Goal: Find specific page/section: Find specific page/section

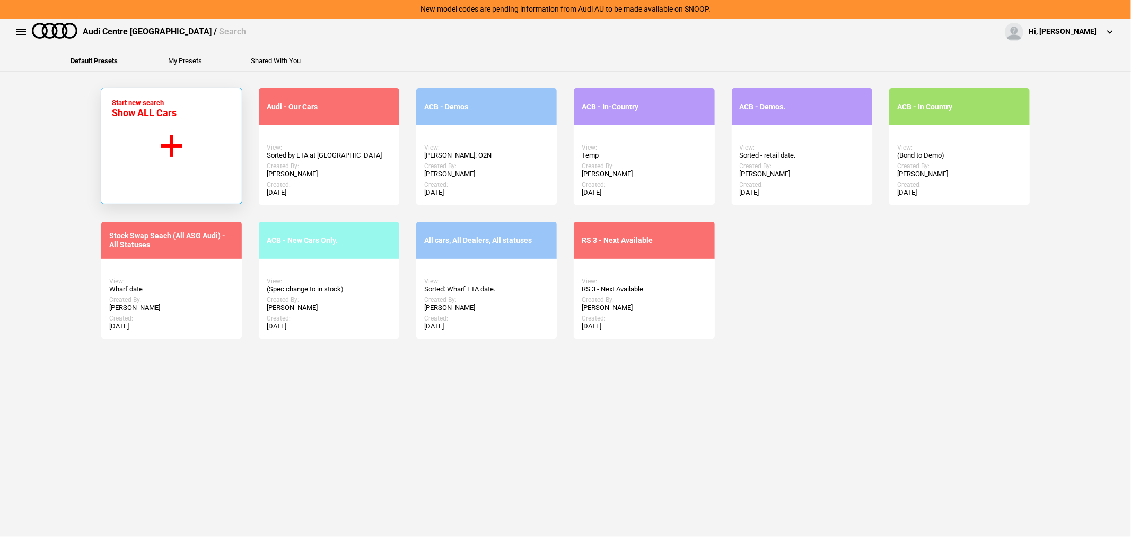
click at [210, 107] on button "Start new search Show ALL Cars" at bounding box center [172, 146] width 142 height 117
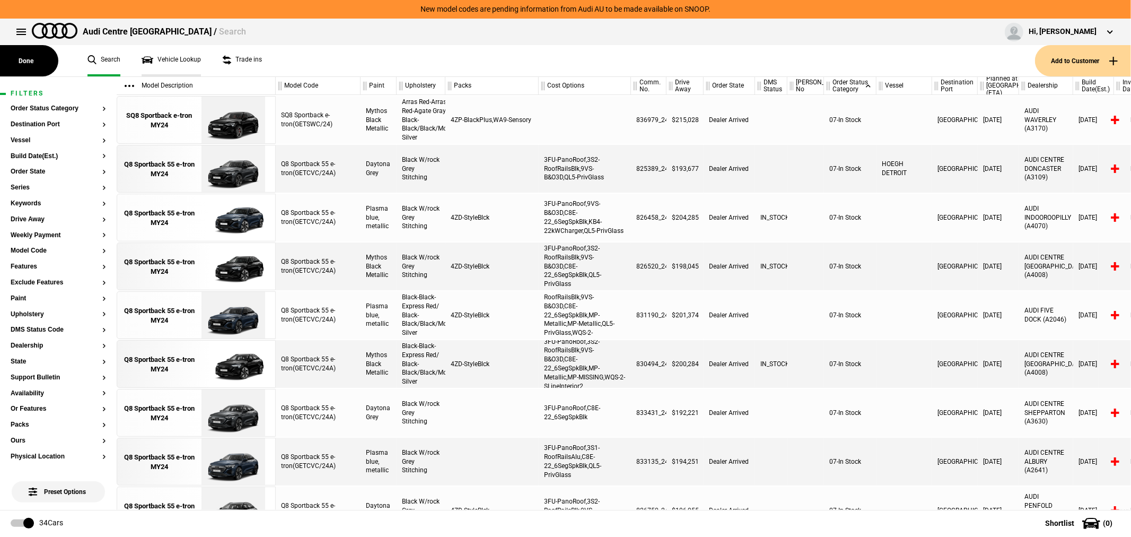
click at [175, 54] on link "Vehicle Lookup" at bounding box center [171, 60] width 59 height 31
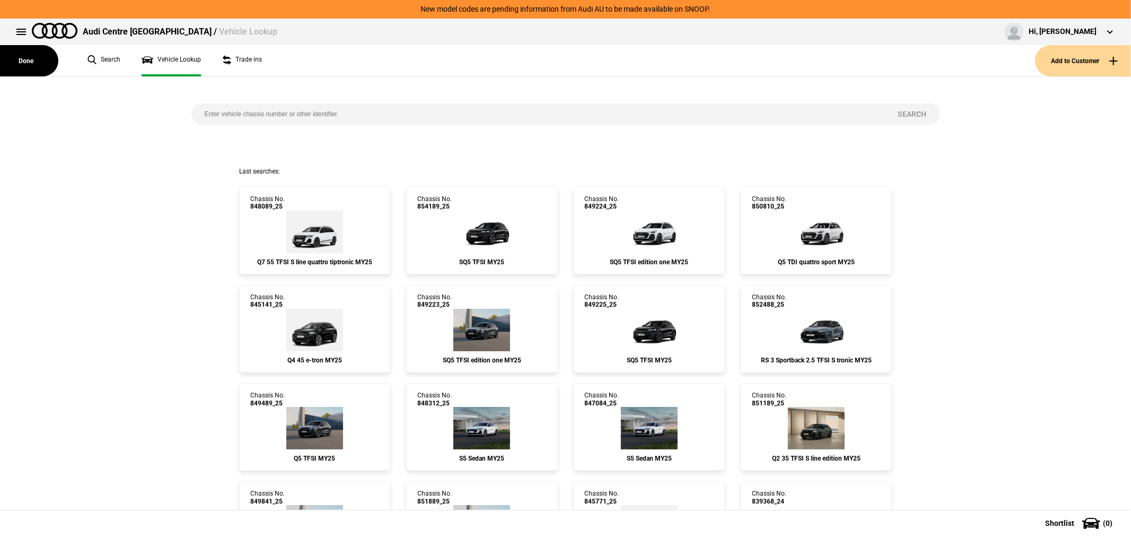
click at [378, 99] on div "Search" at bounding box center [566, 122] width 765 height 90
click at [378, 111] on input "search" at bounding box center [538, 113] width 694 height 21
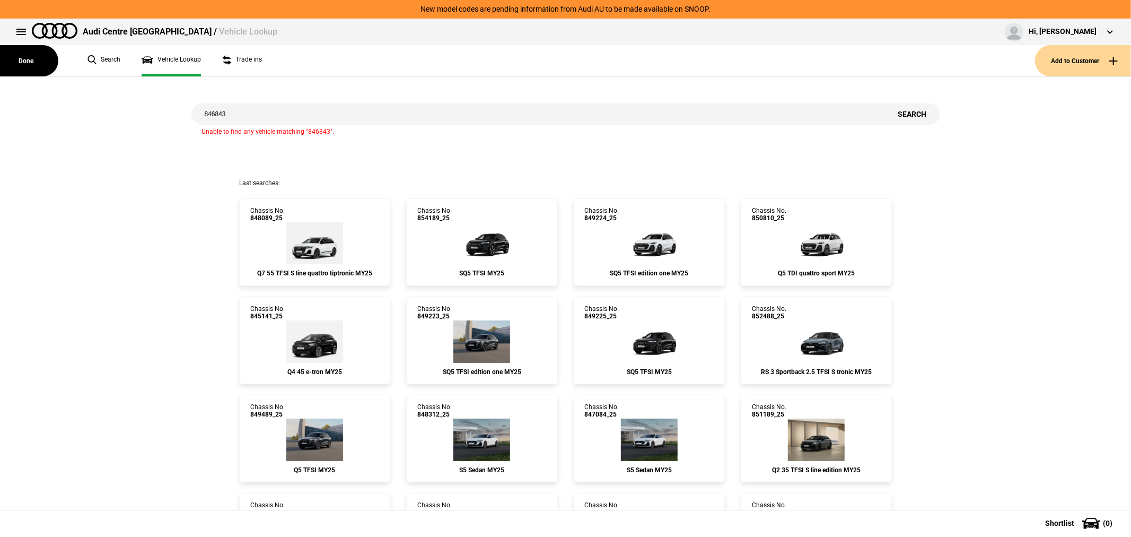
click at [254, 111] on input "846843" at bounding box center [538, 113] width 694 height 21
type input "846843"
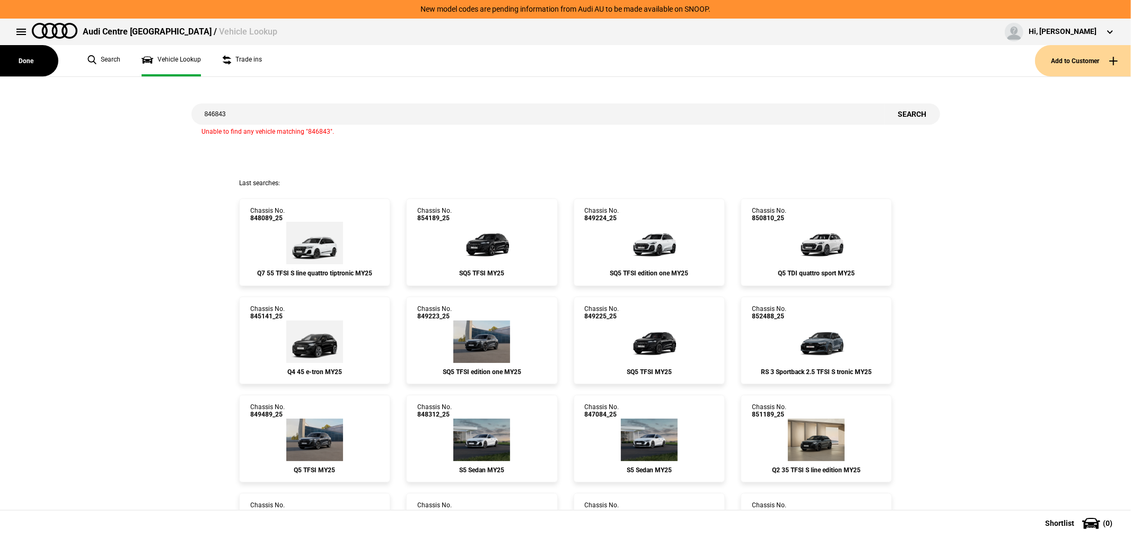
click at [107, 58] on link "Search" at bounding box center [104, 60] width 33 height 31
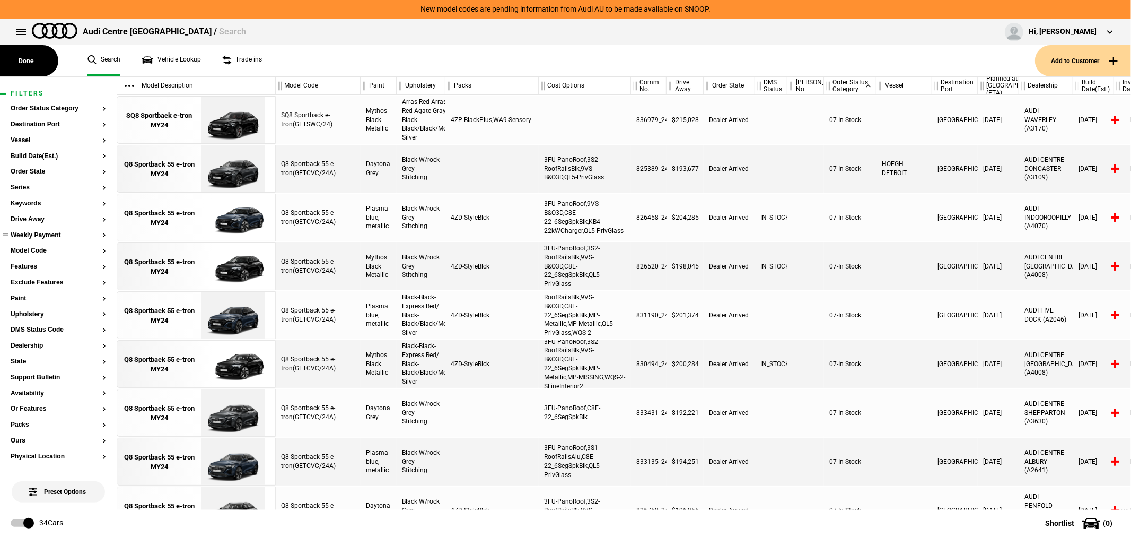
click at [44, 246] on ul at bounding box center [58, 245] width 95 height 4
click at [41, 248] on button "Model Code" at bounding box center [58, 250] width 95 height 7
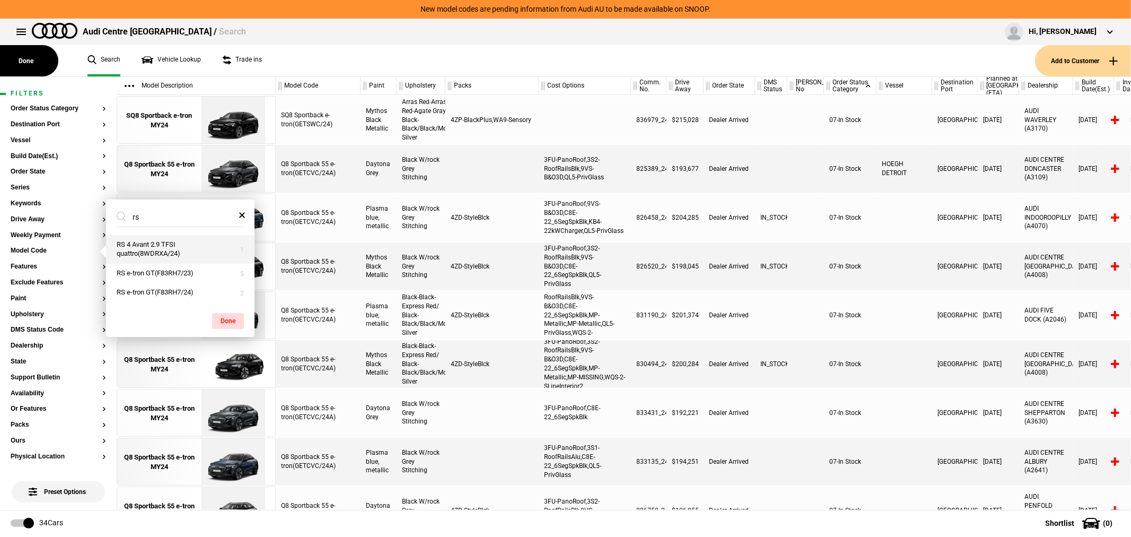
type input "rs"
click at [154, 253] on button "RS 4 Avant 2.9 TFSI quattro(8WDRXA/24)" at bounding box center [180, 249] width 149 height 29
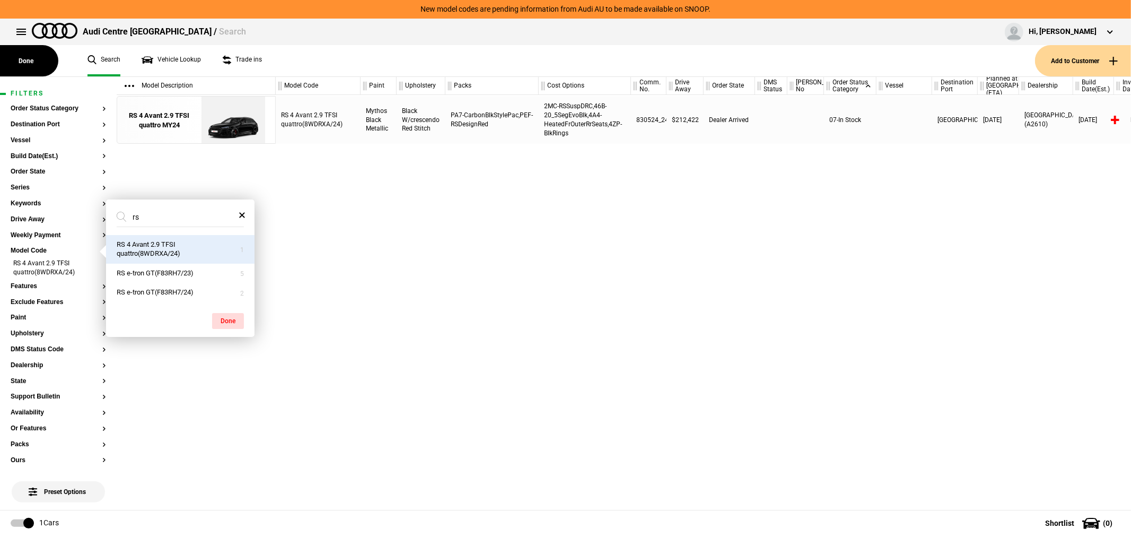
click at [239, 215] on span at bounding box center [241, 215] width 21 height 13
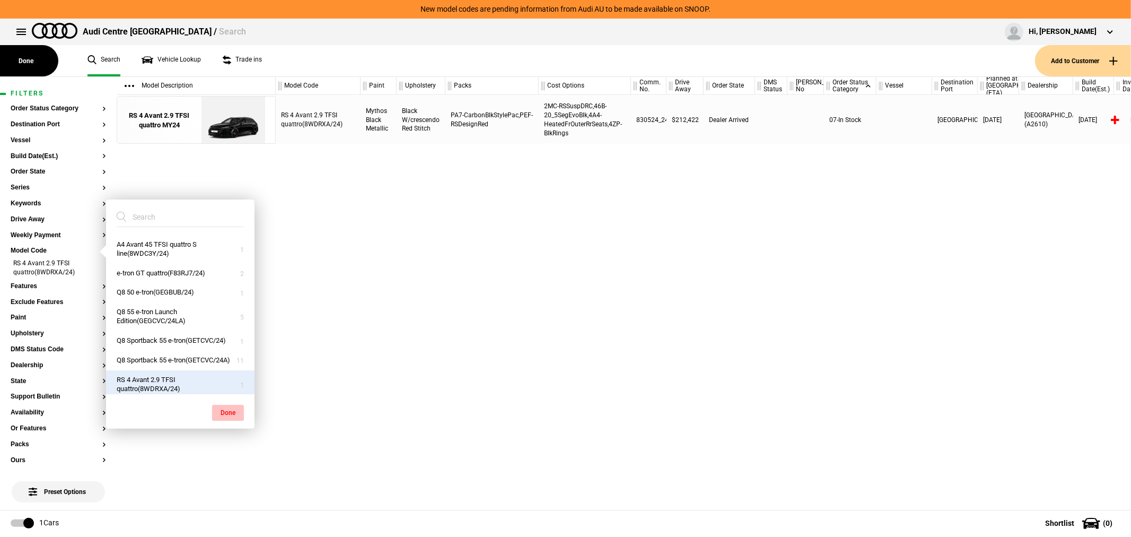
click at [230, 408] on button "Done" at bounding box center [228, 413] width 32 height 16
